Goal: Use online tool/utility: Use online tool/utility

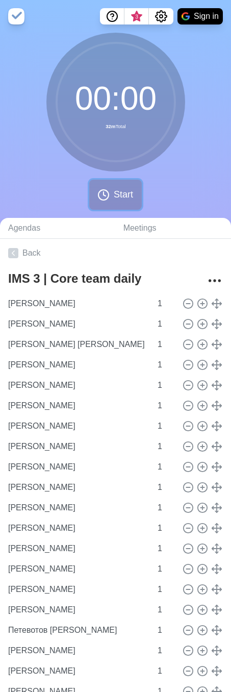
click at [106, 200] on icon at bounding box center [104, 195] width 12 height 12
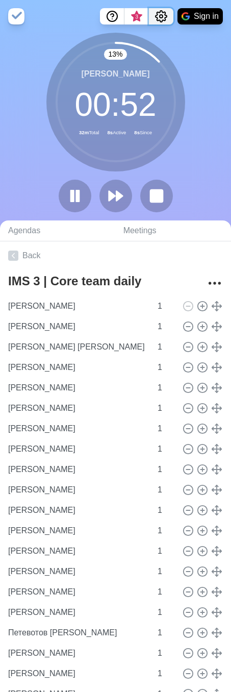
click at [159, 11] on icon "Settings" at bounding box center [161, 16] width 12 height 12
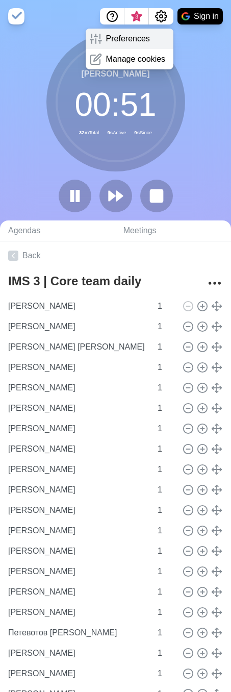
click at [141, 35] on p "Preferences" at bounding box center [128, 39] width 44 height 12
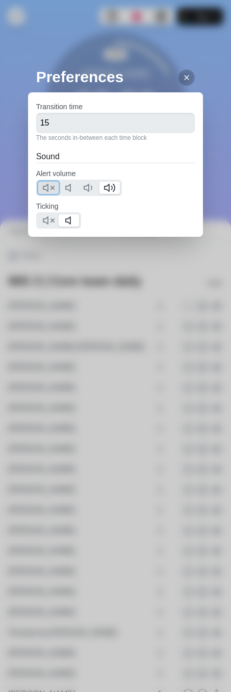
click at [46, 191] on icon at bounding box center [48, 188] width 12 height 12
click at [45, 215] on icon at bounding box center [48, 220] width 12 height 12
click at [107, 190] on polygon at bounding box center [107, 187] width 5 height 7
click at [48, 185] on polygon at bounding box center [45, 187] width 5 height 7
click at [183, 77] on icon at bounding box center [187, 78] width 8 height 8
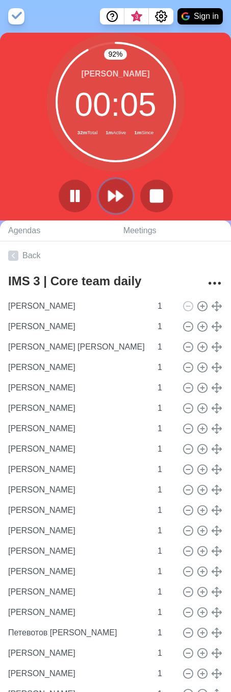
click at [119, 197] on polygon at bounding box center [119, 196] width 7 height 10
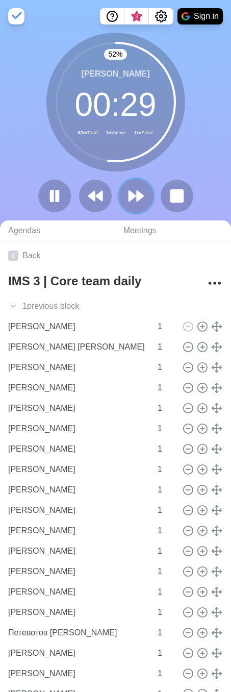
click at [133, 193] on icon at bounding box center [136, 195] width 17 height 17
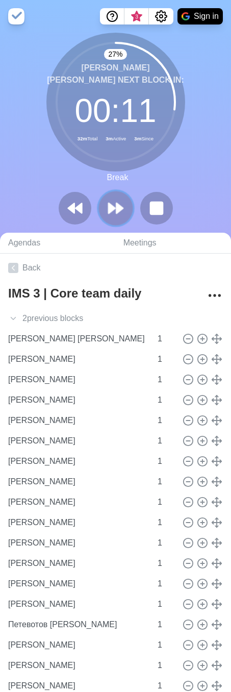
click at [113, 206] on polygon at bounding box center [112, 208] width 7 height 10
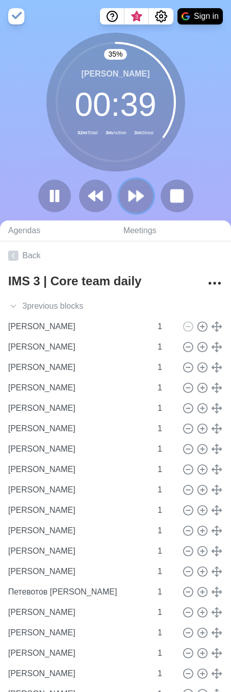
click at [137, 194] on polygon at bounding box center [140, 196] width 7 height 10
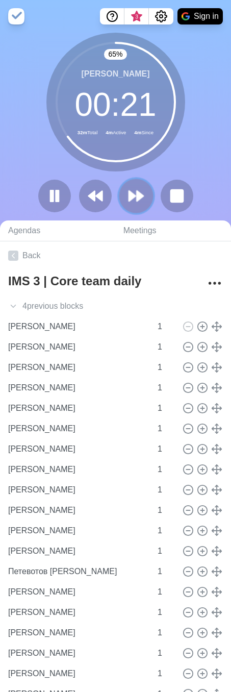
click at [134, 200] on icon at bounding box center [136, 195] width 17 height 17
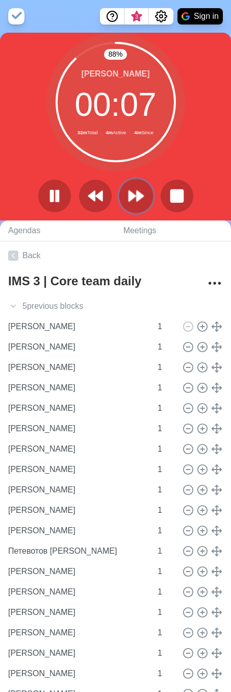
click at [133, 199] on polygon at bounding box center [132, 196] width 7 height 10
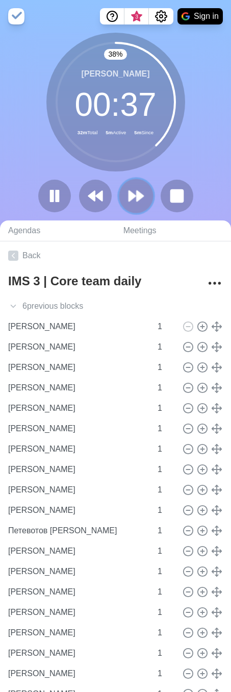
click at [138, 196] on polygon at bounding box center [140, 196] width 7 height 10
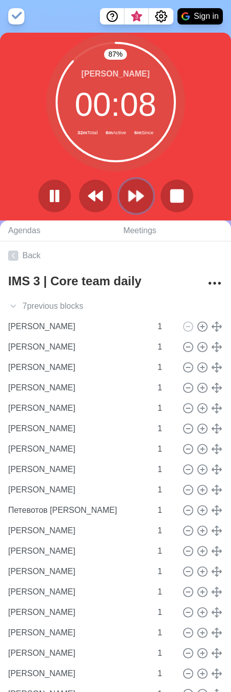
click at [130, 189] on icon at bounding box center [136, 195] width 17 height 17
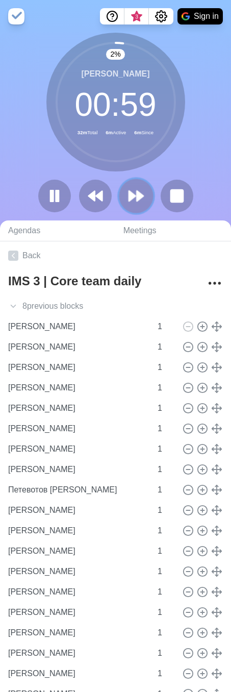
click at [130, 189] on icon at bounding box center [136, 195] width 17 height 17
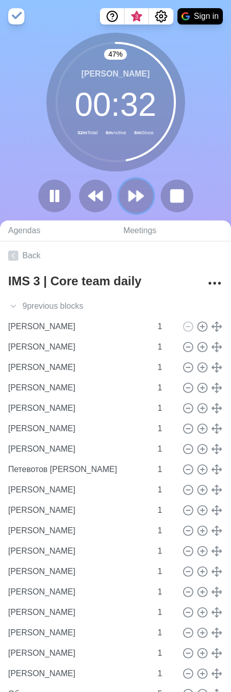
click at [143, 196] on polygon at bounding box center [140, 196] width 7 height 10
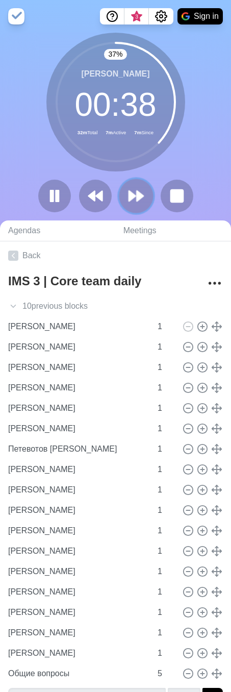
click at [141, 198] on polygon at bounding box center [140, 196] width 7 height 10
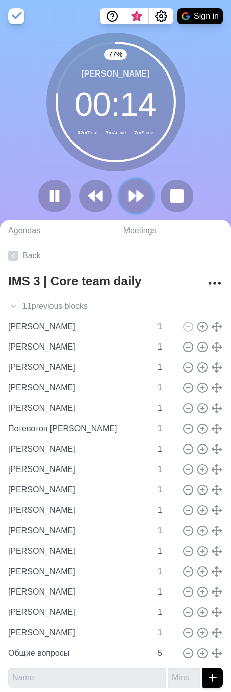
click at [139, 194] on polygon at bounding box center [140, 196] width 7 height 10
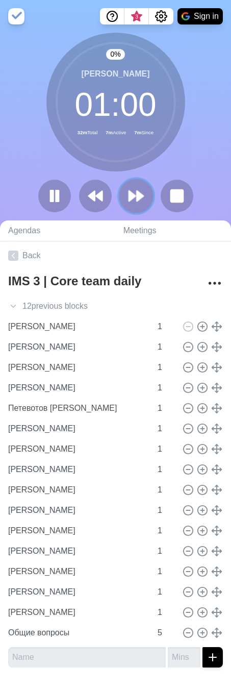
click at [139, 194] on polygon at bounding box center [140, 196] width 7 height 10
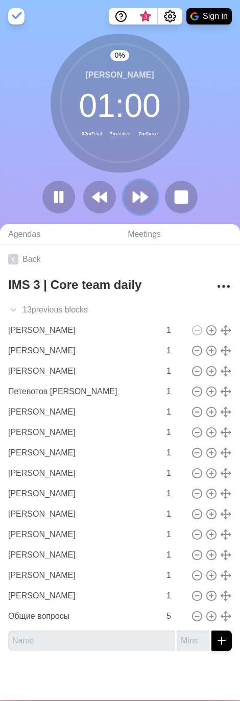
click at [141, 194] on polygon at bounding box center [144, 197] width 7 height 10
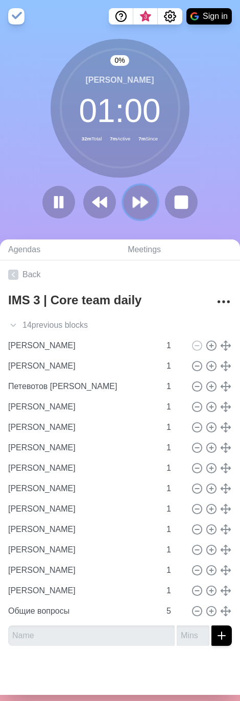
click at [139, 194] on icon at bounding box center [140, 202] width 17 height 17
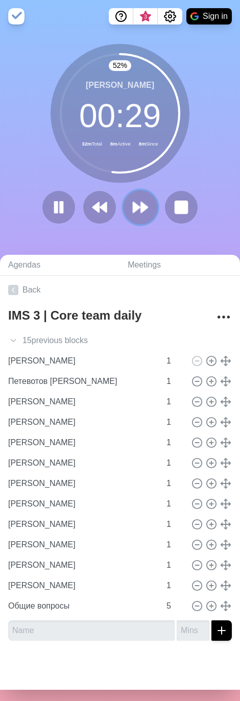
click at [133, 206] on polygon at bounding box center [136, 207] width 7 height 10
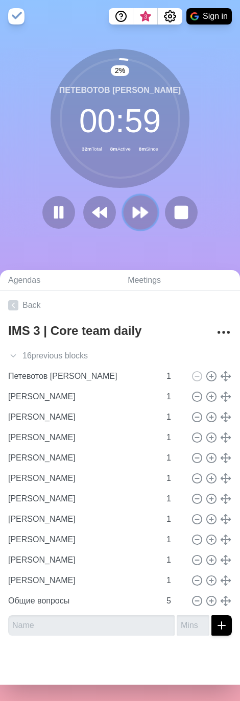
click at [132, 206] on icon at bounding box center [140, 212] width 17 height 17
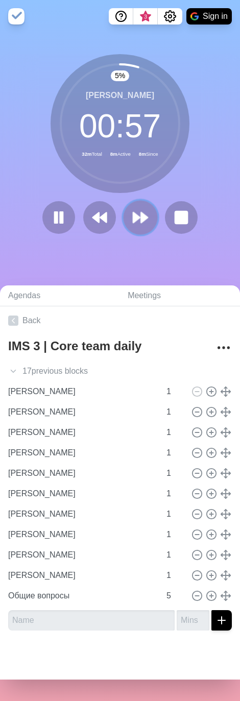
click at [136, 214] on icon at bounding box center [140, 217] width 17 height 17
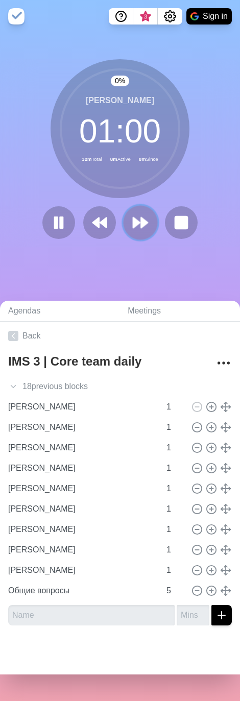
click at [136, 214] on button at bounding box center [140, 223] width 34 height 34
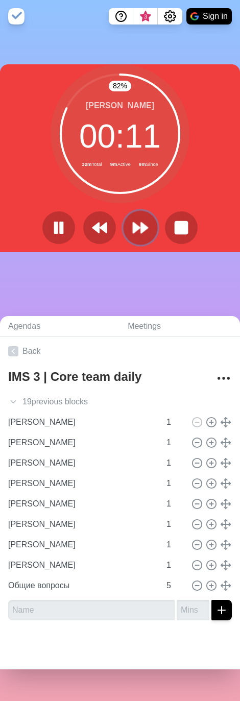
click at [132, 220] on icon at bounding box center [140, 227] width 17 height 17
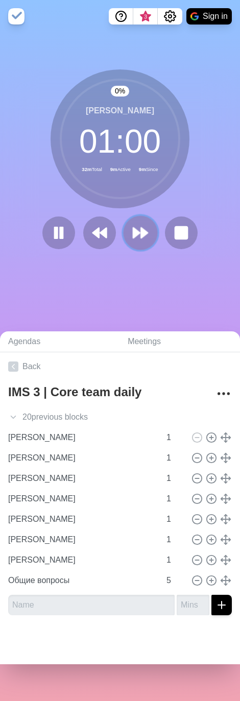
click at [131, 220] on button at bounding box center [140, 233] width 34 height 34
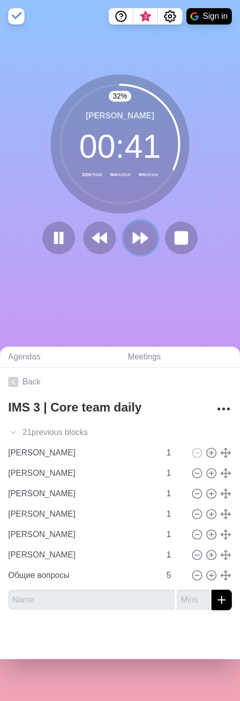
click at [141, 239] on polygon at bounding box center [144, 238] width 7 height 10
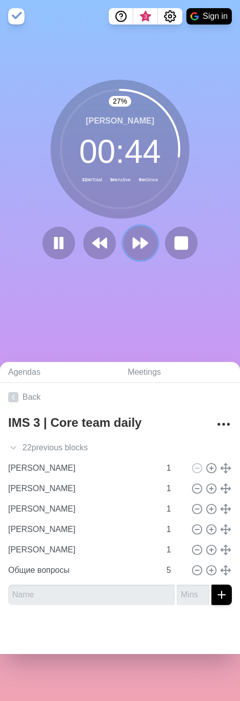
click at [145, 248] on icon at bounding box center [140, 242] width 17 height 17
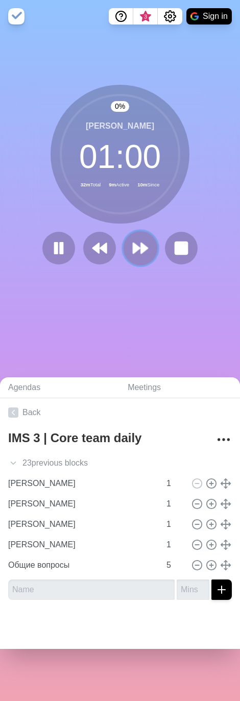
click at [145, 248] on icon at bounding box center [140, 248] width 17 height 17
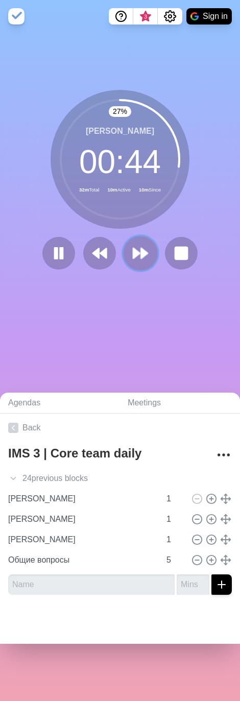
click at [141, 253] on polygon at bounding box center [144, 253] width 7 height 10
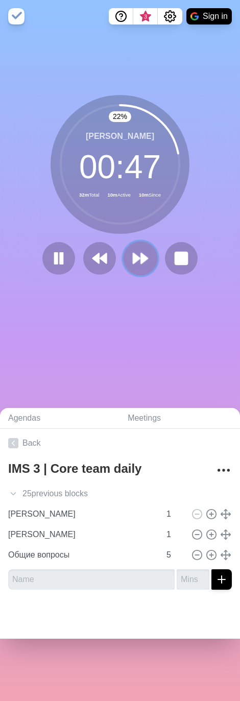
click at [134, 255] on icon at bounding box center [140, 258] width 17 height 17
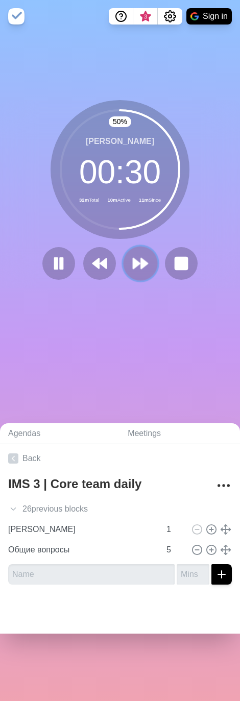
click at [138, 271] on icon at bounding box center [140, 263] width 17 height 17
